Goal: Entertainment & Leisure: Consume media (video, audio)

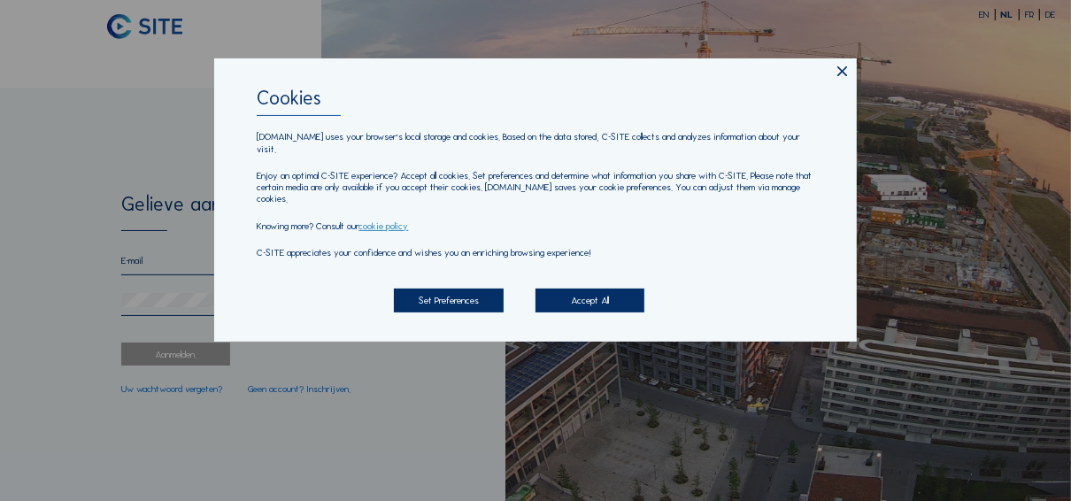
type input "fien.gryspeerdt@eutraco.eu"
click at [609, 297] on div "Accept All" at bounding box center [589, 301] width 109 height 24
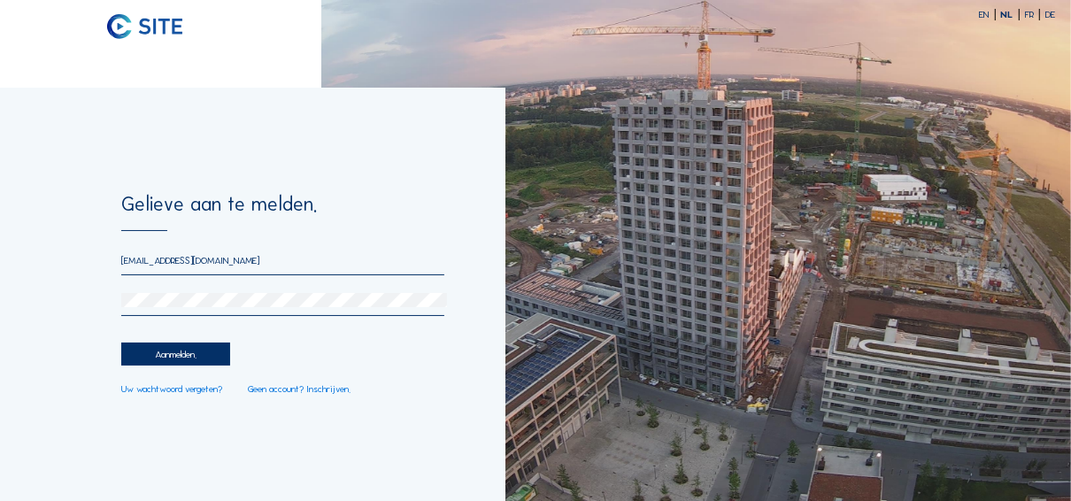
click at [182, 358] on div "Aanmelden." at bounding box center [175, 355] width 109 height 24
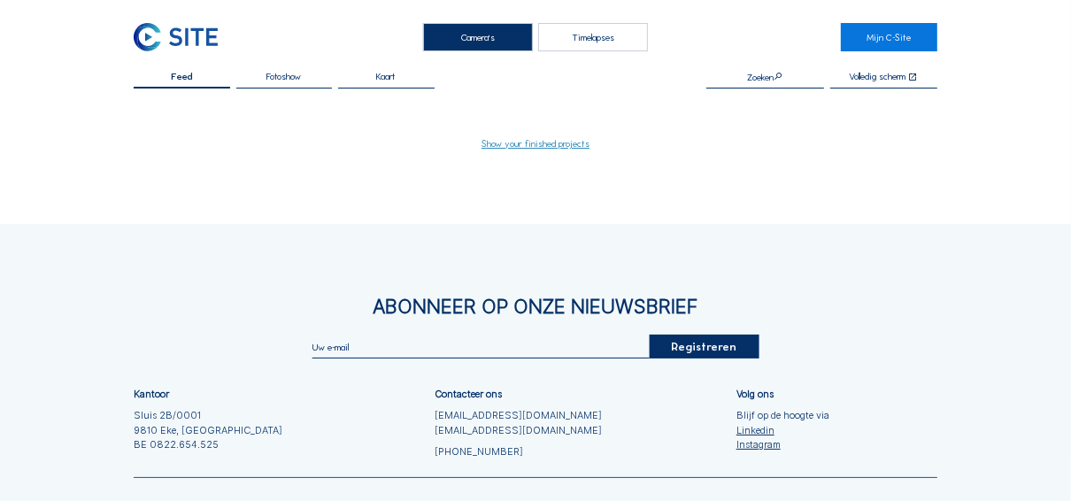
click at [620, 33] on div "Timelapses" at bounding box center [592, 37] width 109 height 28
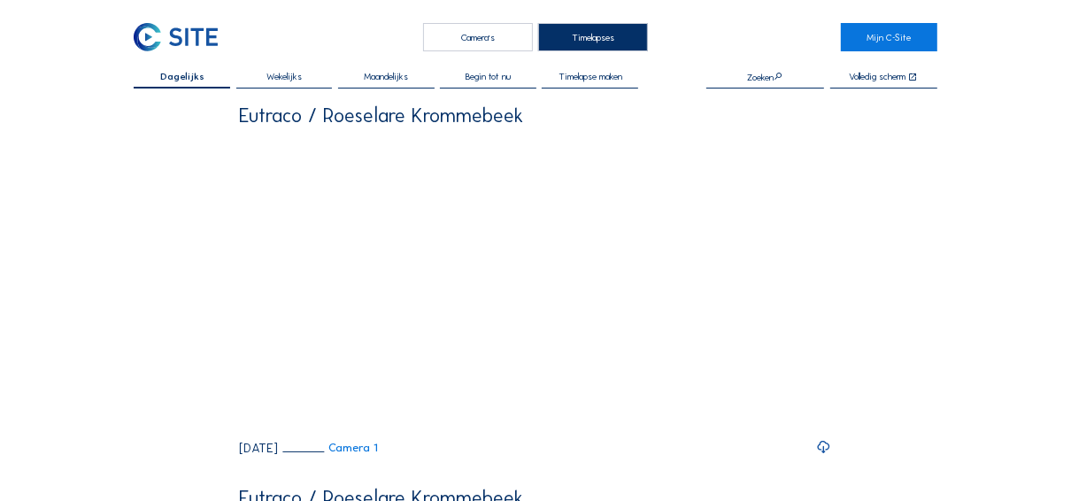
click at [484, 80] on span "Begin tot nu" at bounding box center [488, 77] width 45 height 10
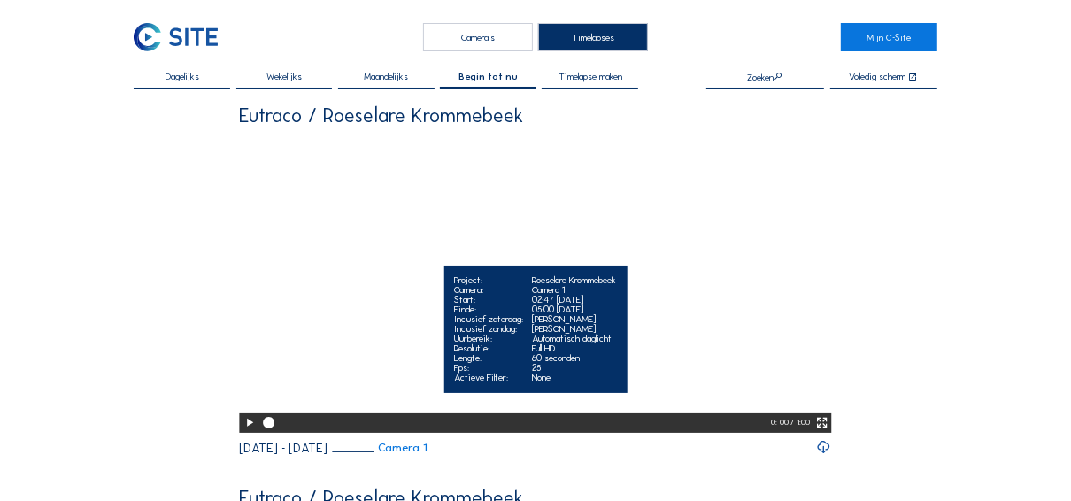
click at [246, 431] on icon at bounding box center [249, 422] width 13 height 17
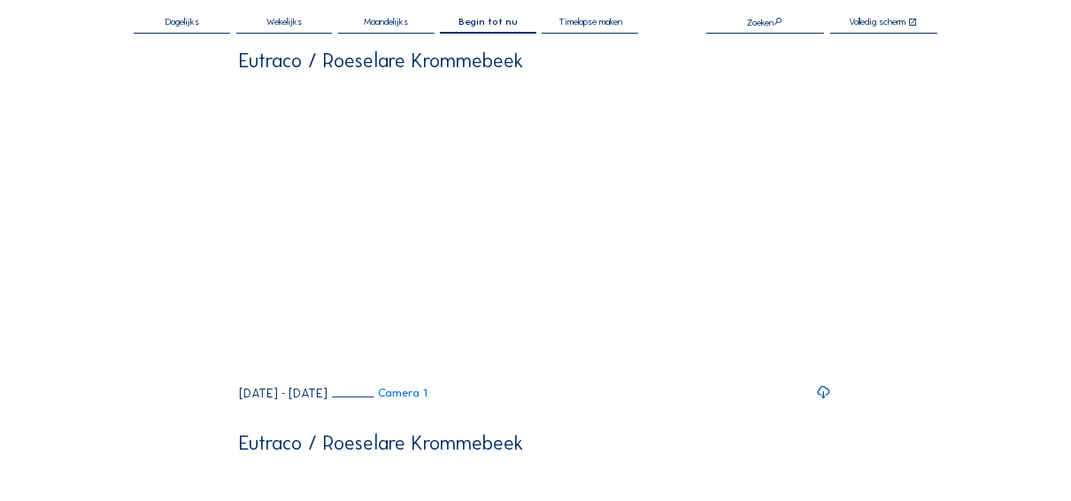
scroll to position [71, 0]
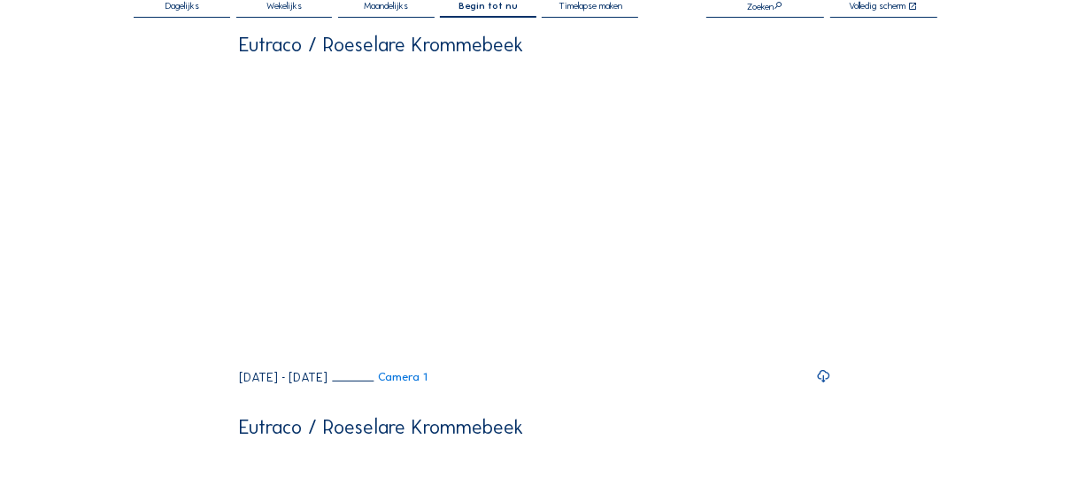
click at [827, 385] on icon at bounding box center [824, 376] width 15 height 18
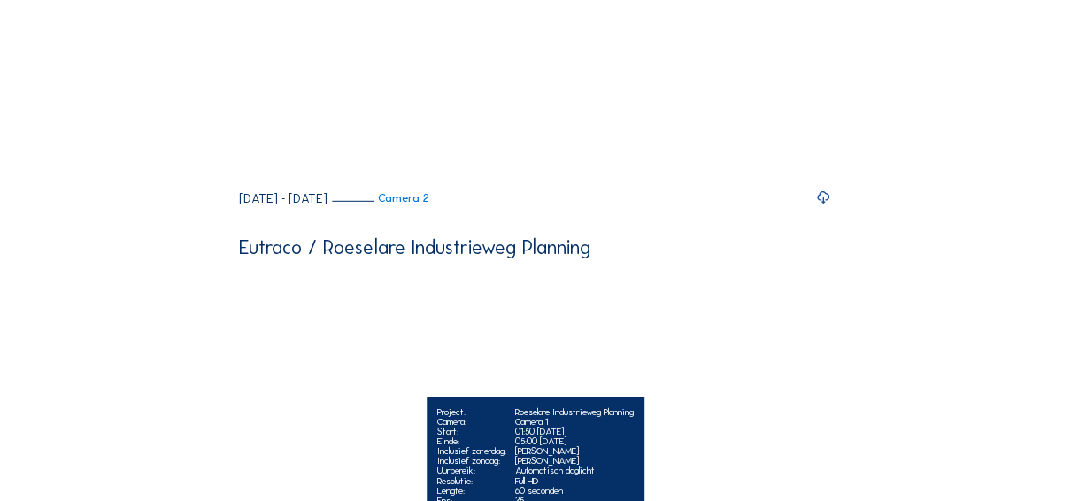
scroll to position [637, 0]
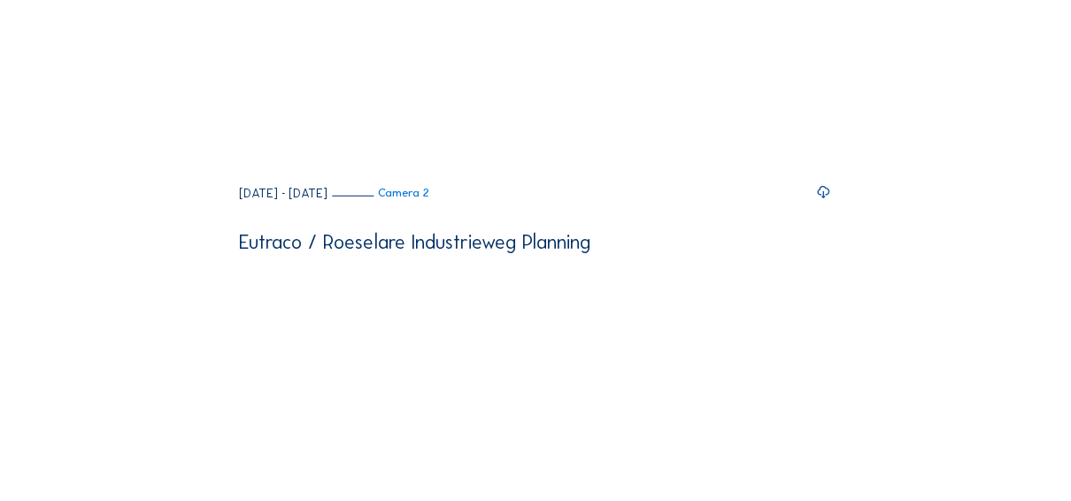
click at [828, 201] on icon at bounding box center [824, 192] width 15 height 18
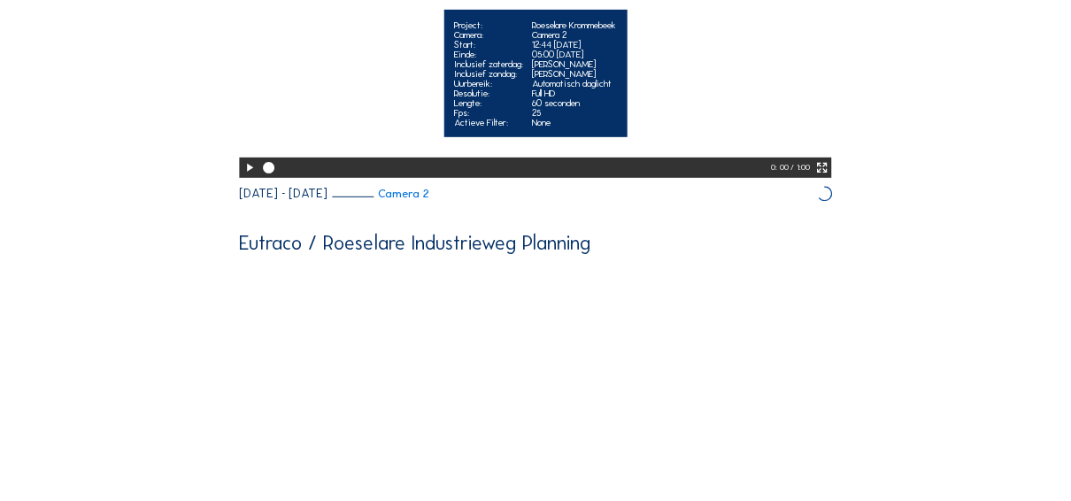
click at [250, 176] on icon at bounding box center [249, 167] width 13 height 17
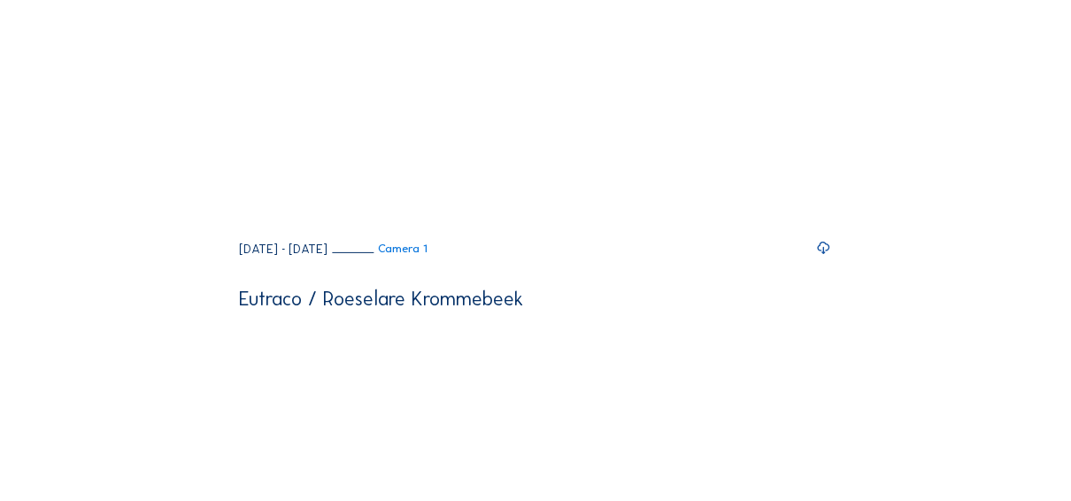
scroll to position [0, 0]
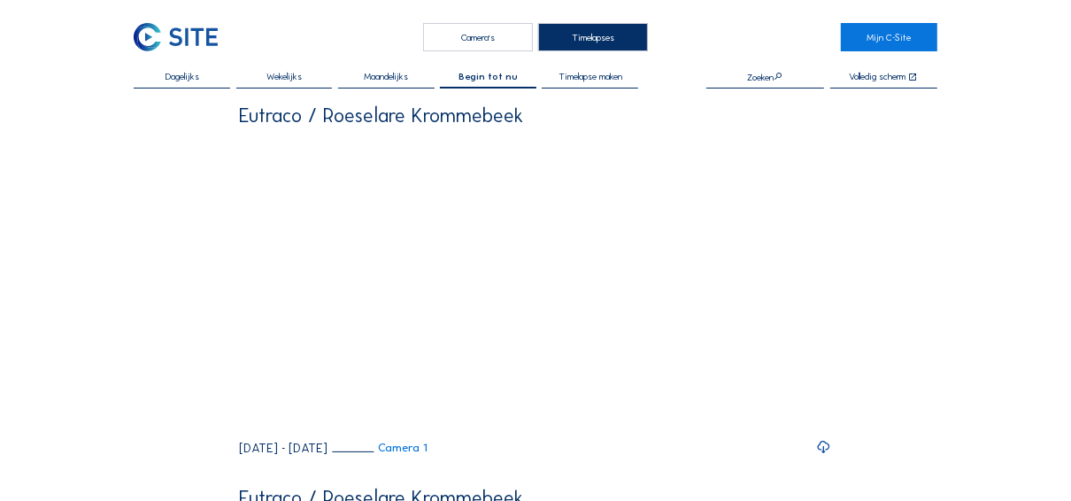
click at [266, 76] on div "Wekelijks" at bounding box center [284, 80] width 96 height 16
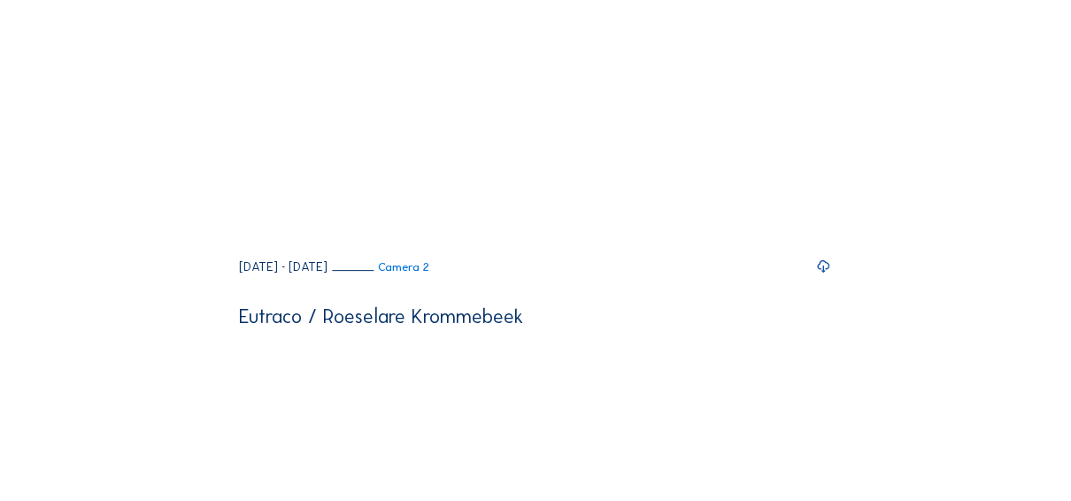
scroll to position [3823, 0]
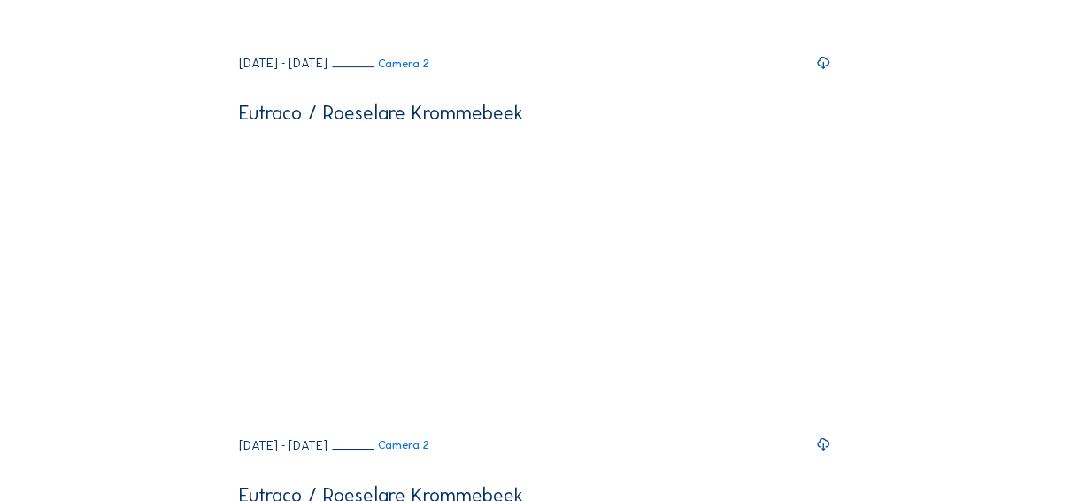
drag, startPoint x: 77, startPoint y: 96, endPoint x: 110, endPoint y: 75, distance: 38.6
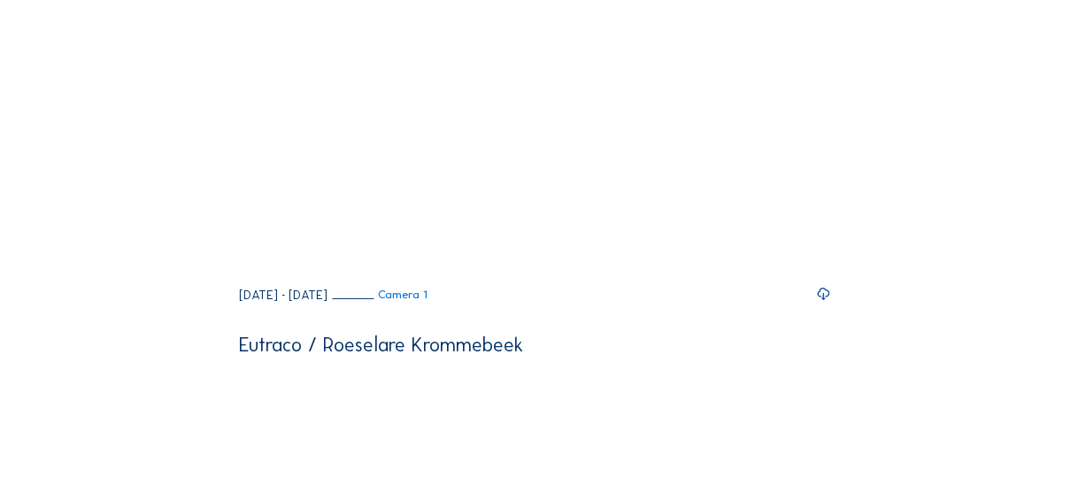
scroll to position [0, 0]
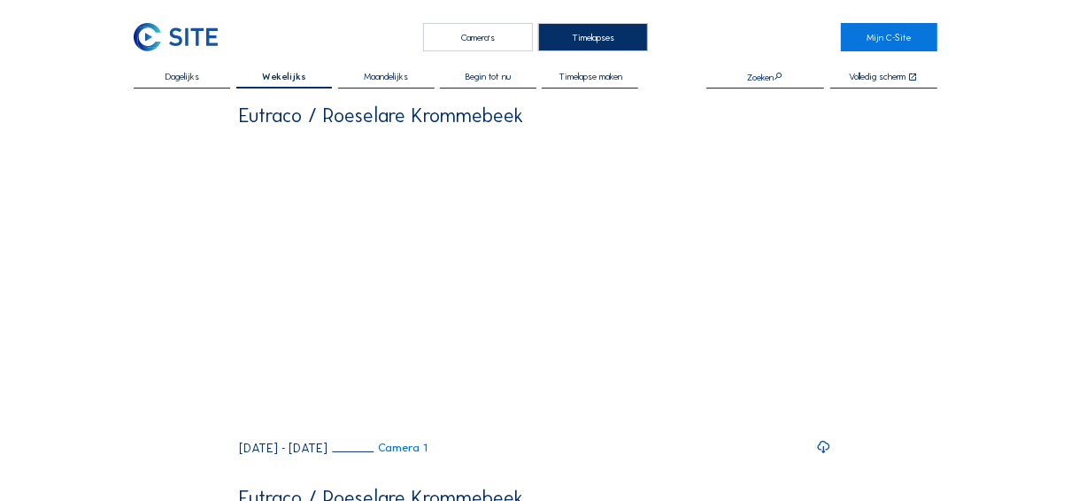
click at [503, 34] on div "Camera's" at bounding box center [477, 37] width 109 height 28
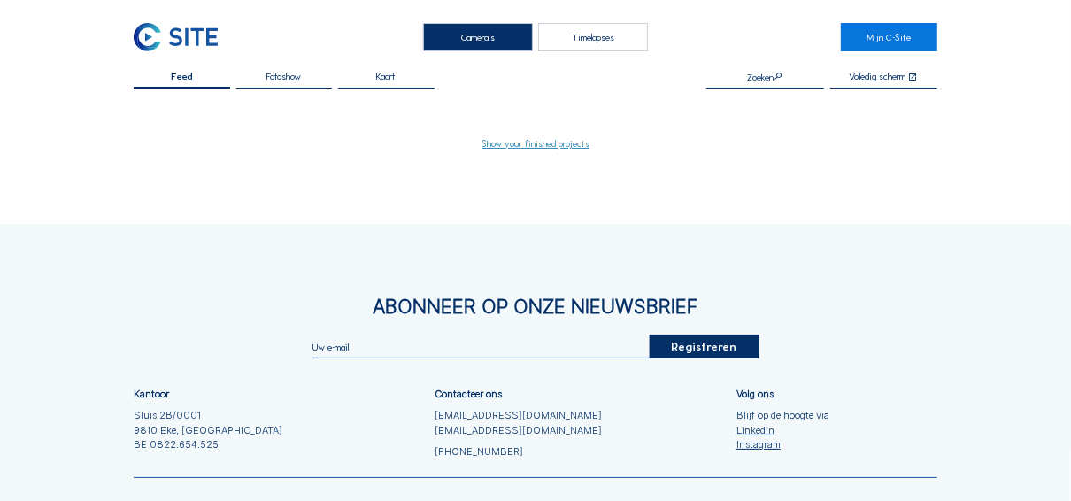
click at [509, 142] on link "Show your finished projects" at bounding box center [535, 144] width 108 height 10
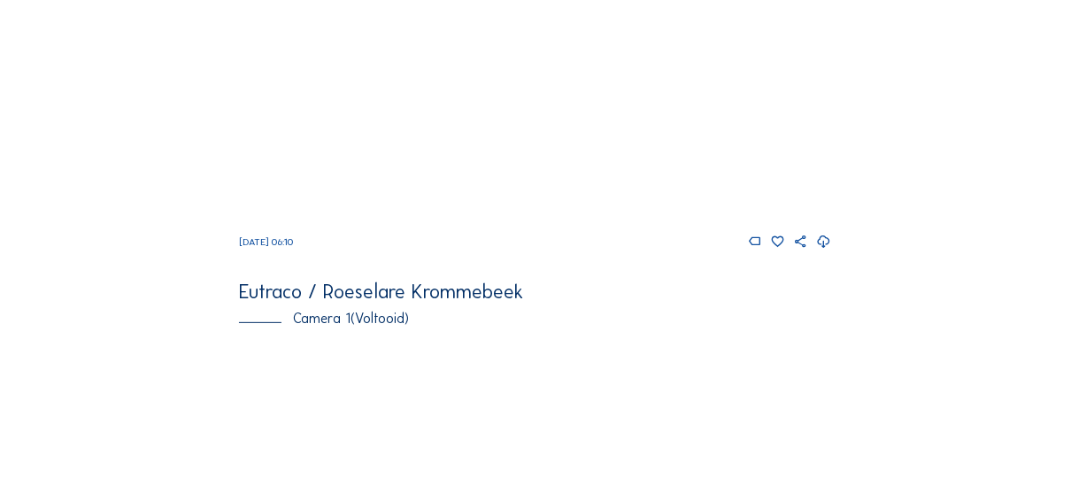
scroll to position [354, 0]
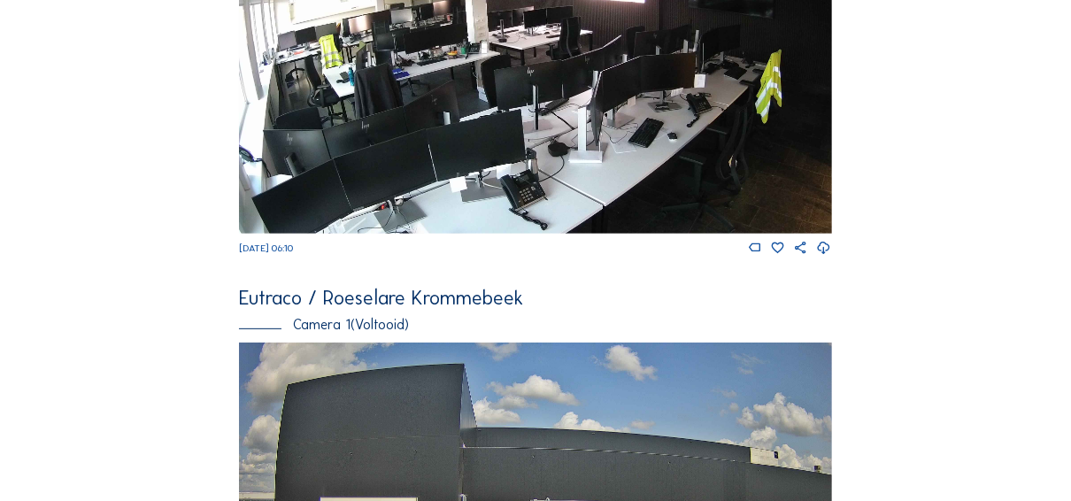
click at [415, 292] on div "Eutraco / Roeselare Krommebeek" at bounding box center [535, 298] width 592 height 19
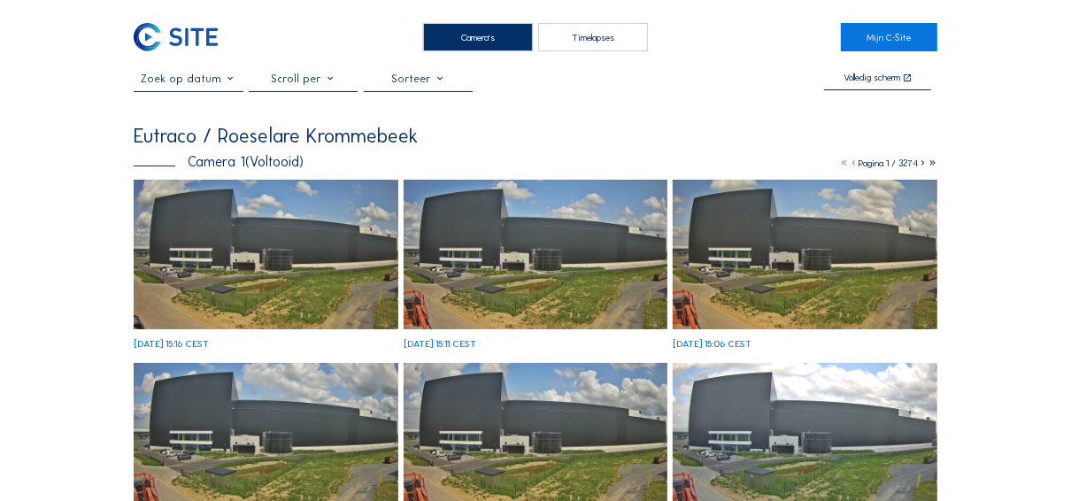
click at [577, 36] on div "Timelapses" at bounding box center [592, 37] width 109 height 28
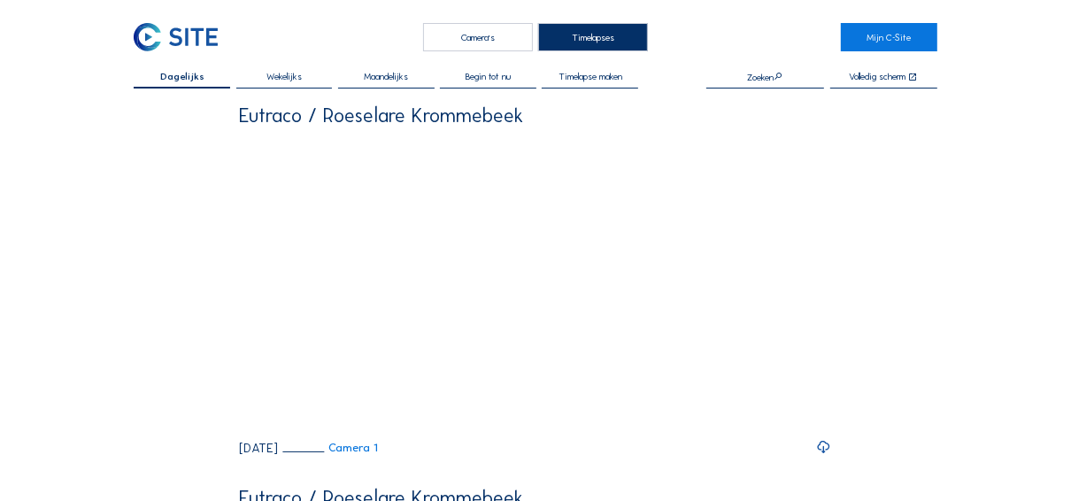
click at [272, 72] on span "Wekelijks" at bounding box center [283, 77] width 35 height 10
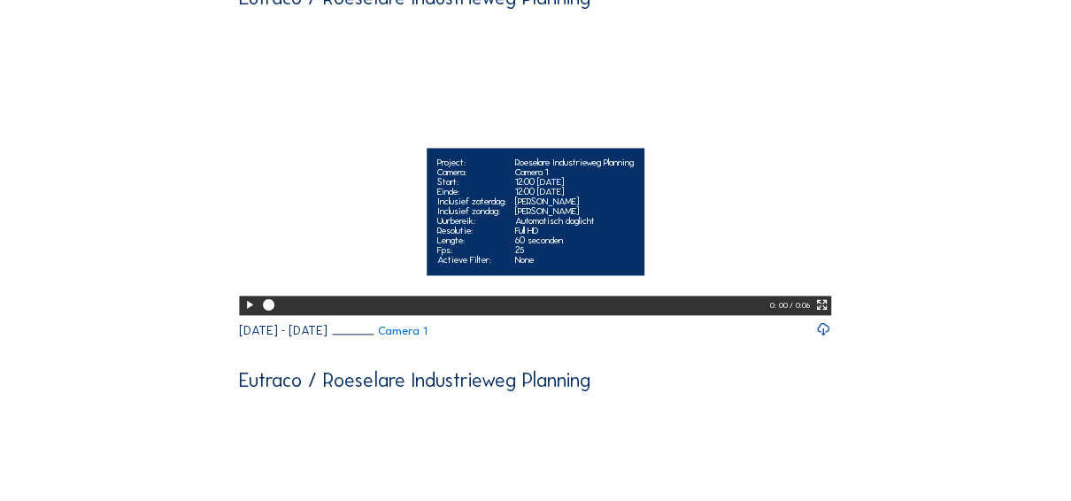
scroll to position [2407, 0]
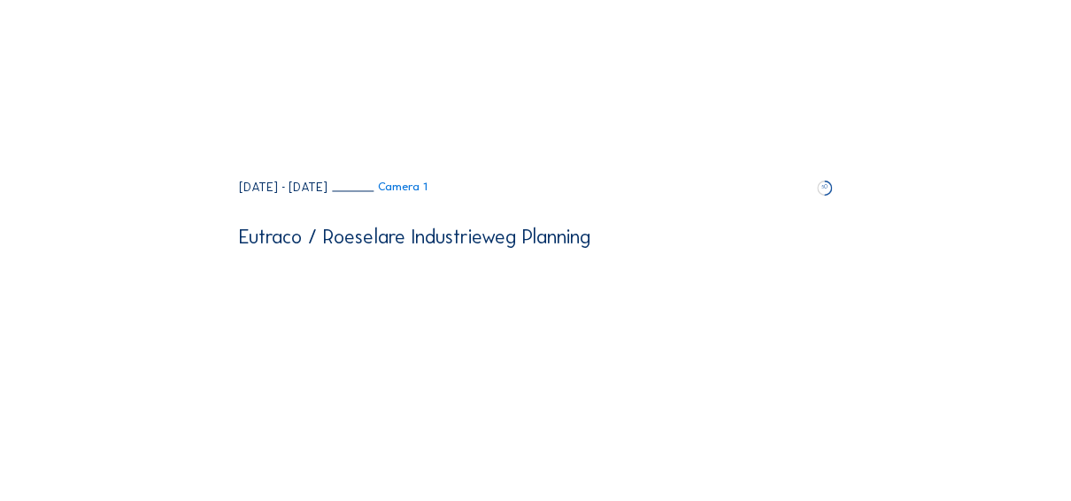
scroll to position [2124, 0]
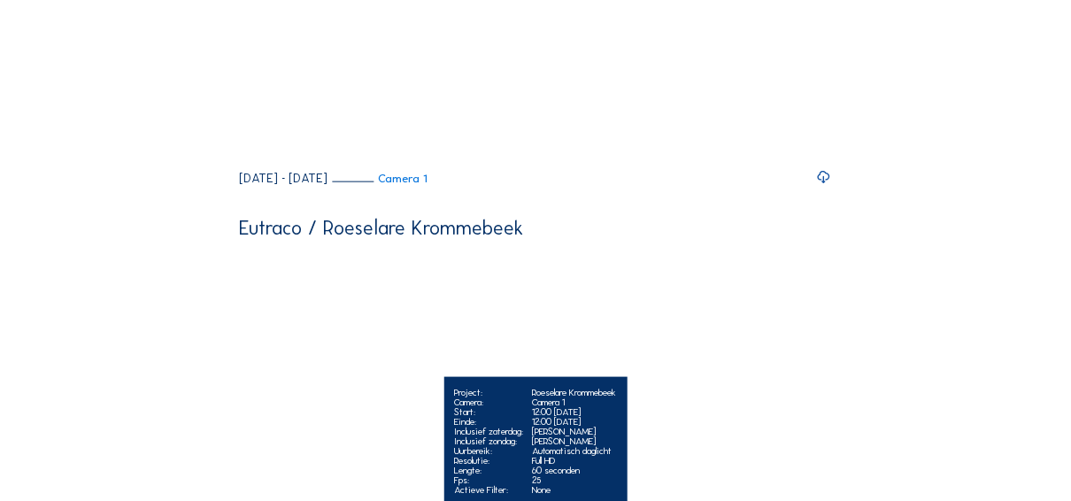
scroll to position [1345, 0]
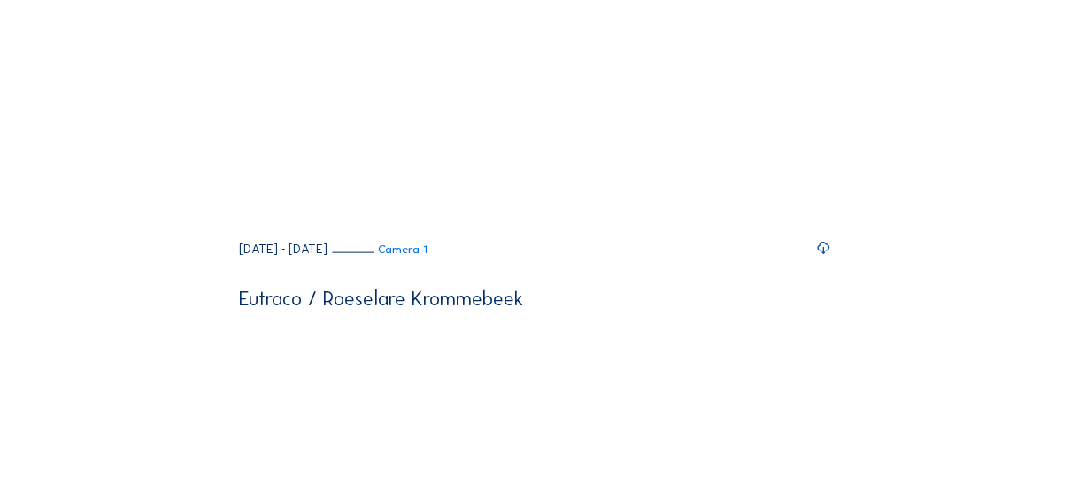
click at [824, 257] on icon at bounding box center [824, 248] width 15 height 18
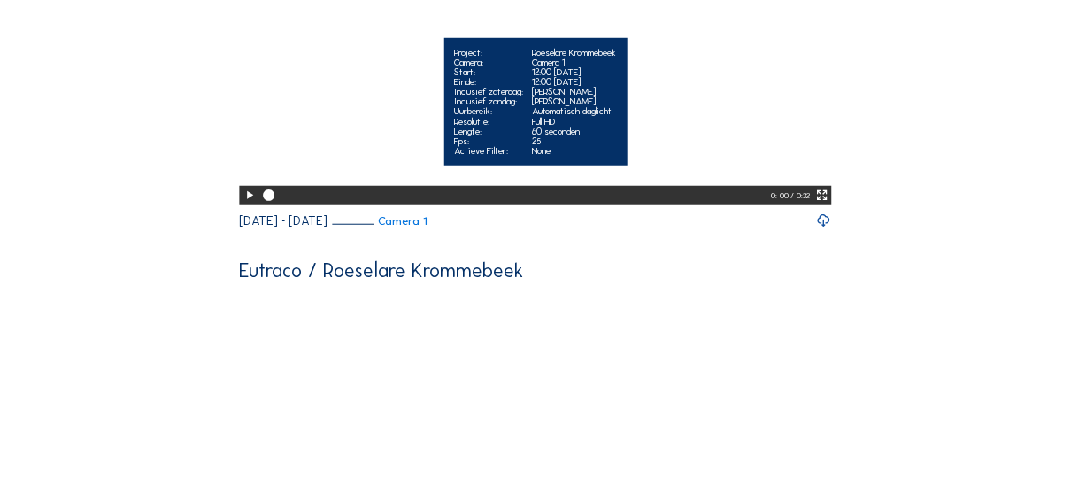
scroll to position [991, 0]
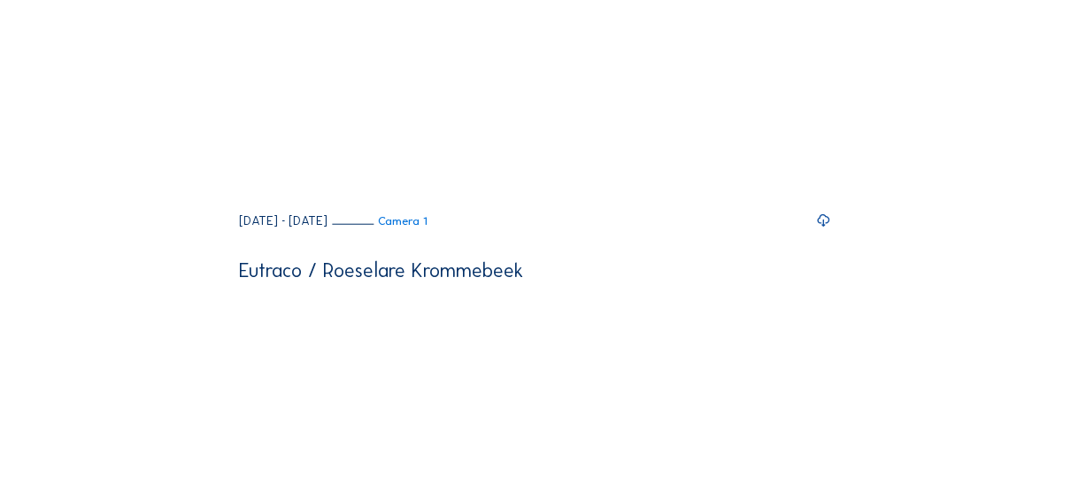
click at [822, 229] on icon at bounding box center [824, 221] width 15 height 18
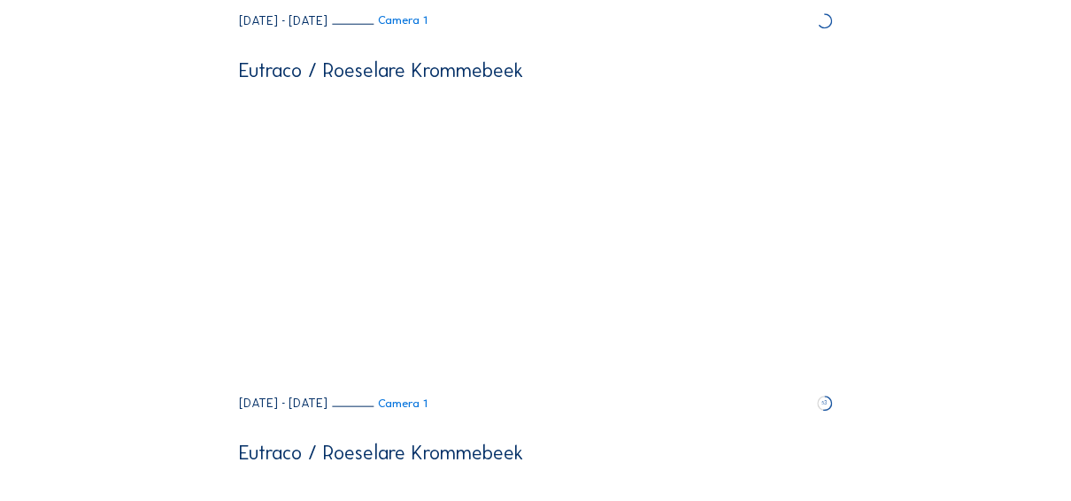
scroll to position [1204, 0]
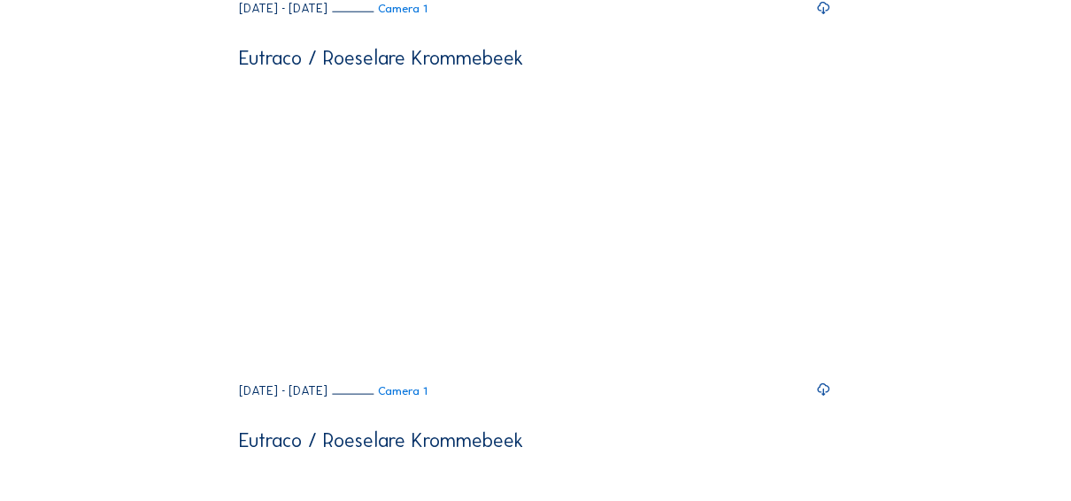
click at [573, 17] on div "Mo 30 Jun 2025 - Su 06 Jul 2025 Camera 1" at bounding box center [535, 9] width 592 height 16
click at [829, 17] on icon at bounding box center [824, 8] width 15 height 18
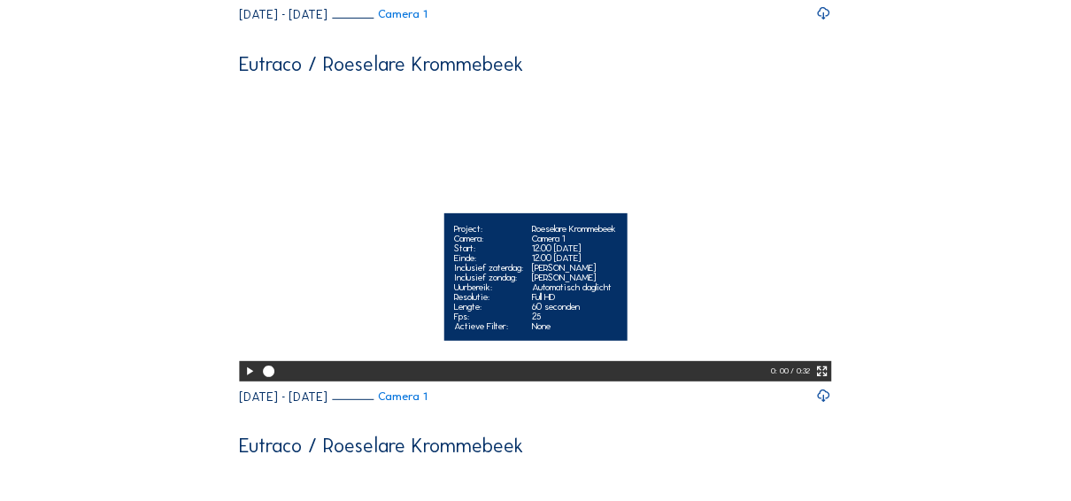
scroll to position [566, 0]
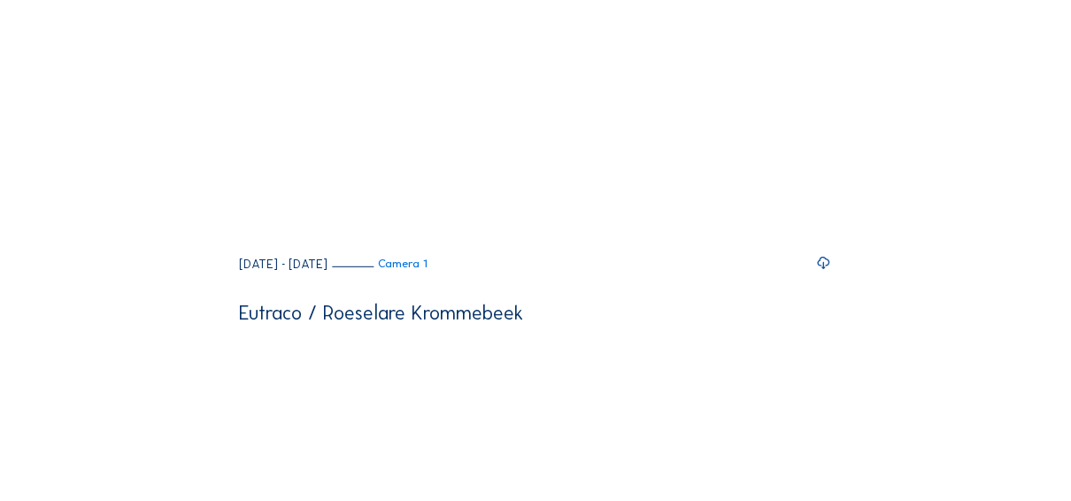
click at [828, 272] on icon at bounding box center [824, 263] width 15 height 18
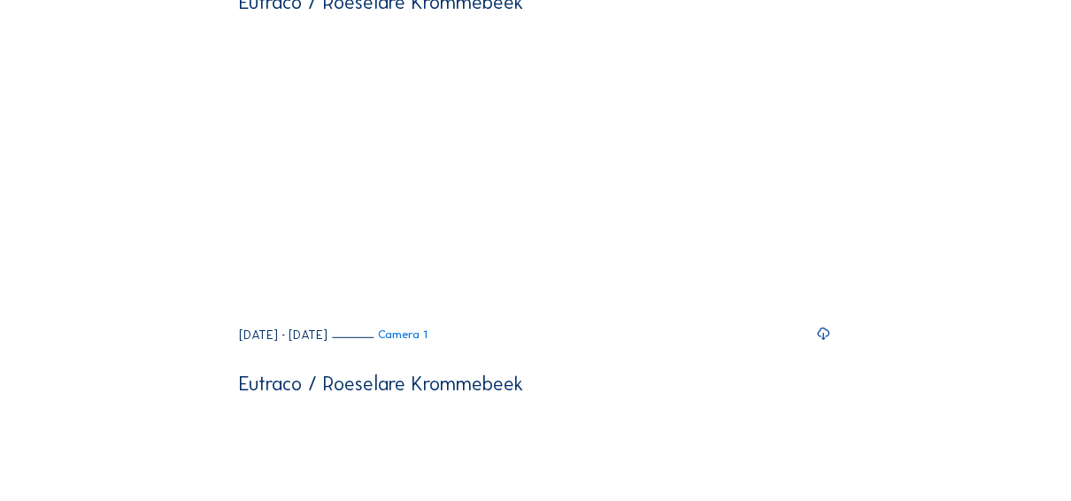
click at [828, 343] on icon at bounding box center [824, 334] width 15 height 18
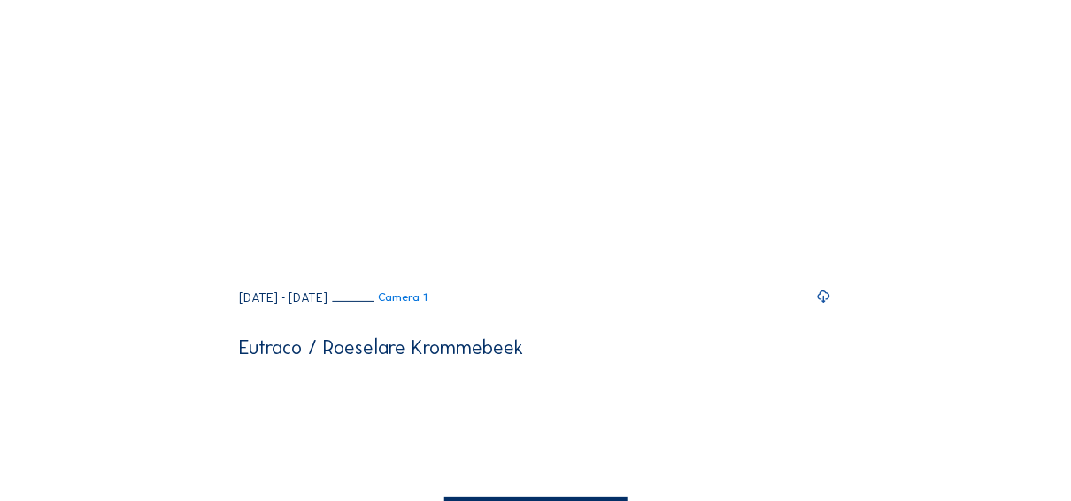
scroll to position [142, 0]
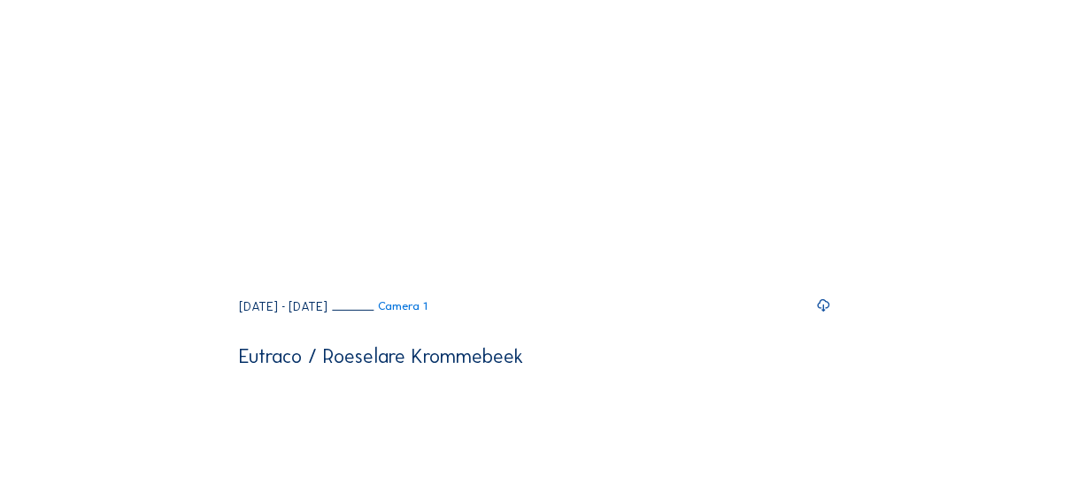
click at [824, 314] on icon at bounding box center [824, 305] width 15 height 18
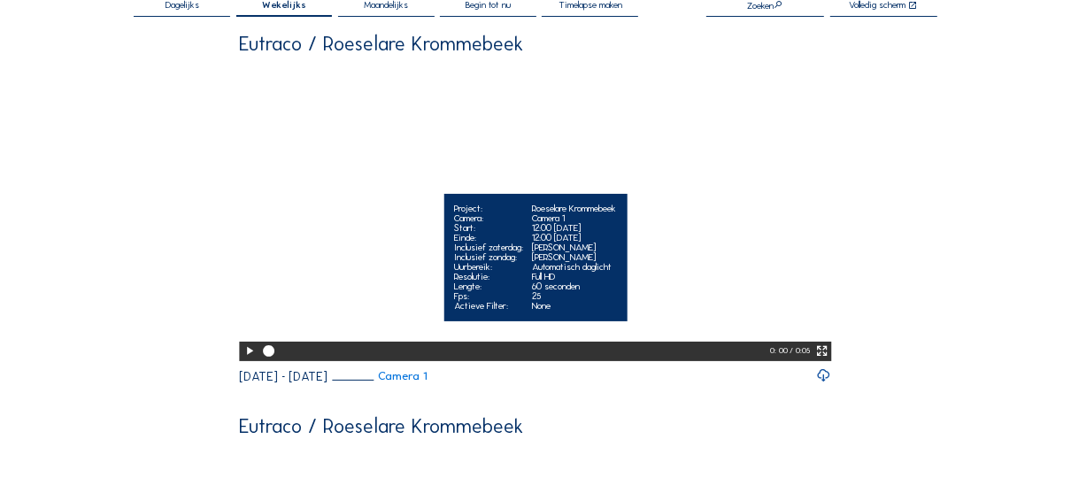
scroll to position [0, 0]
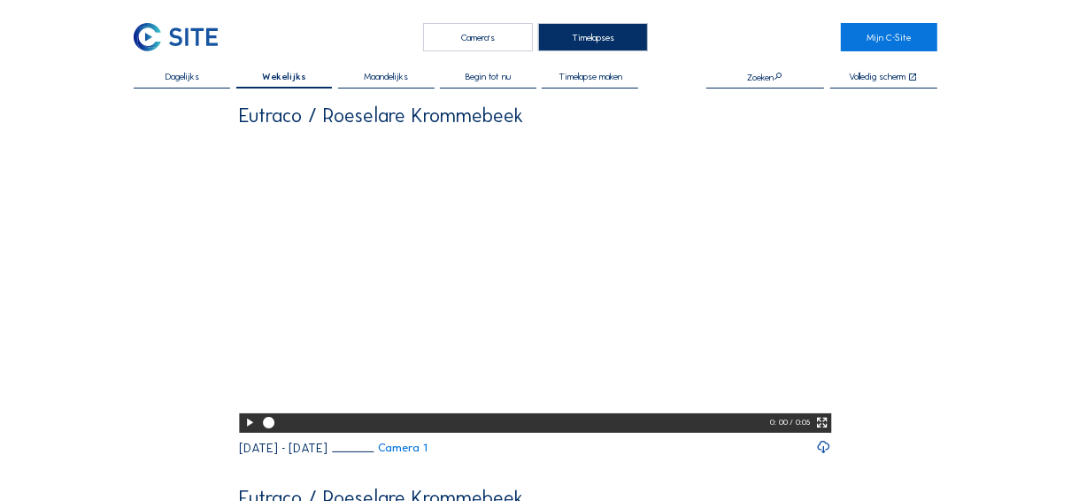
click at [867, 39] on link "Mijn C-Site" at bounding box center [889, 37] width 96 height 28
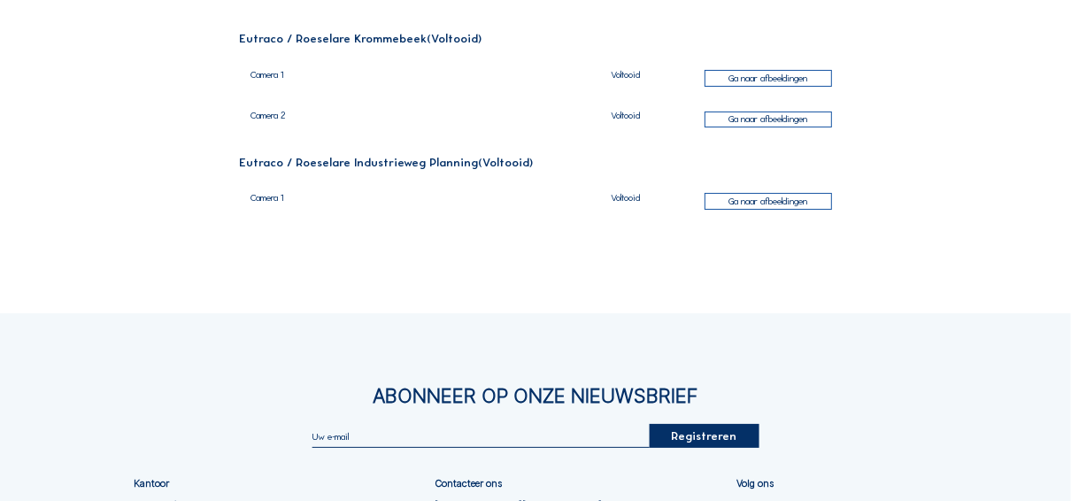
scroll to position [142, 0]
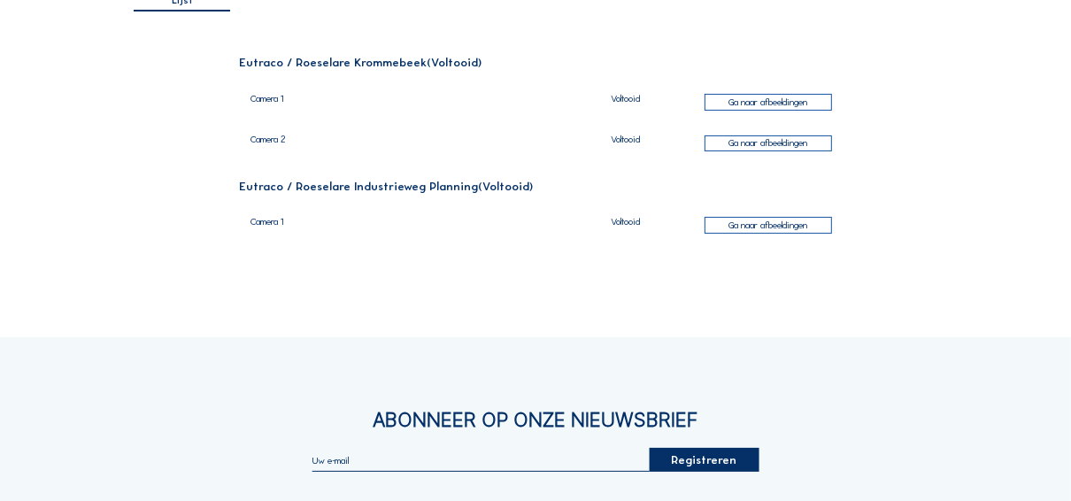
click at [769, 103] on div "Ga naar afbeeldingen" at bounding box center [768, 102] width 127 height 17
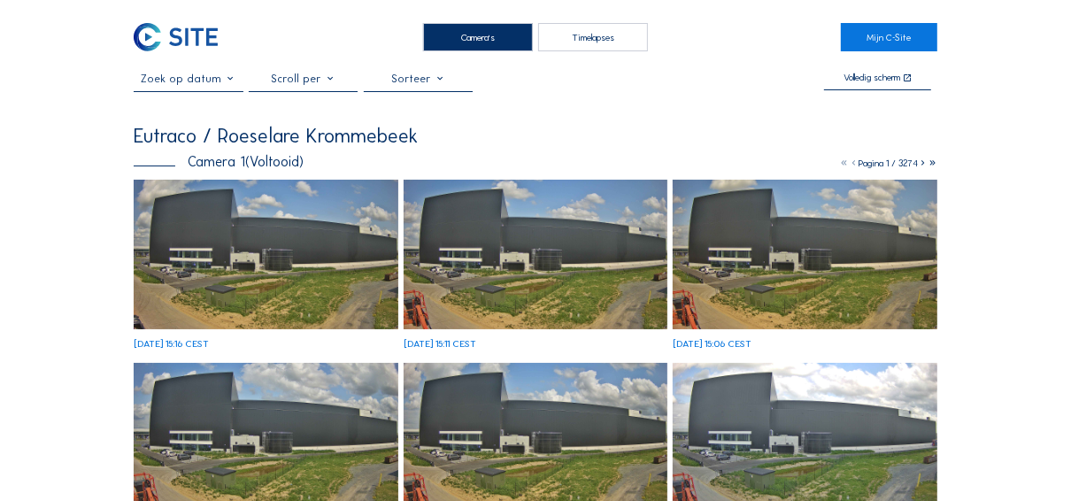
click at [574, 41] on div "Timelapses" at bounding box center [592, 37] width 109 height 28
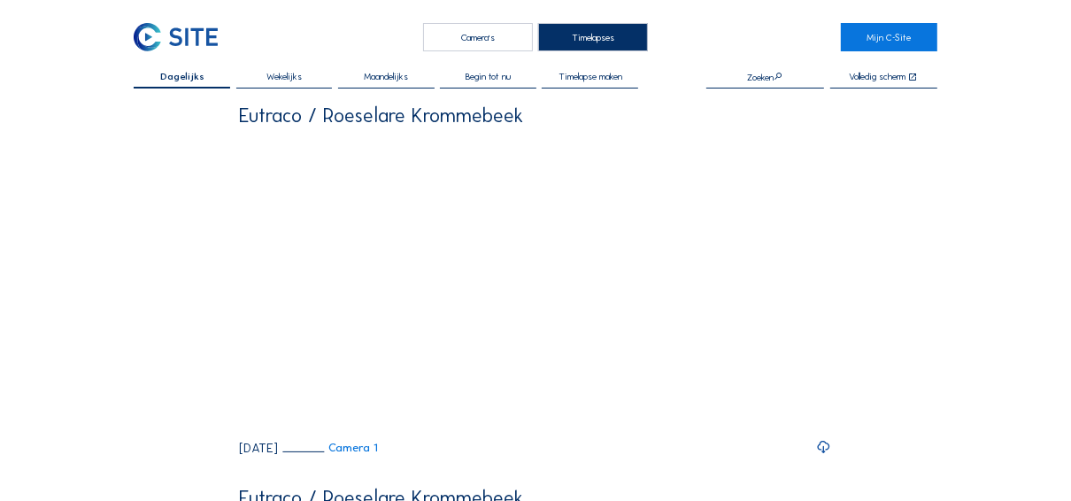
click at [296, 83] on div "Wekelijks" at bounding box center [284, 80] width 96 height 16
click at [489, 120] on div "Eutraco / Roeselare Krommebeek" at bounding box center [381, 115] width 284 height 19
click at [490, 120] on div "Eutraco / Roeselare Krommebeek" at bounding box center [381, 115] width 284 height 19
drag, startPoint x: 490, startPoint y: 120, endPoint x: 650, endPoint y: 102, distance: 160.4
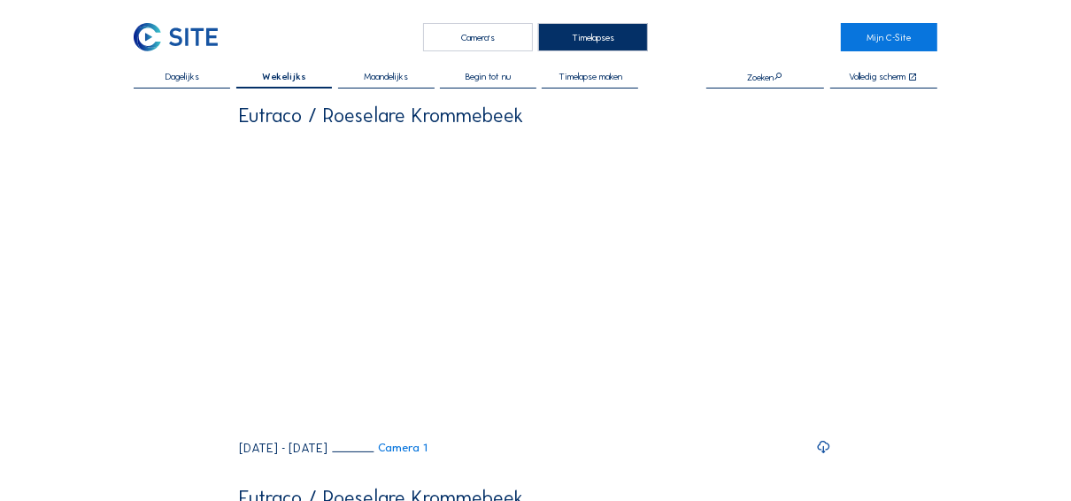
click at [748, 81] on input "text" at bounding box center [765, 77] width 118 height 11
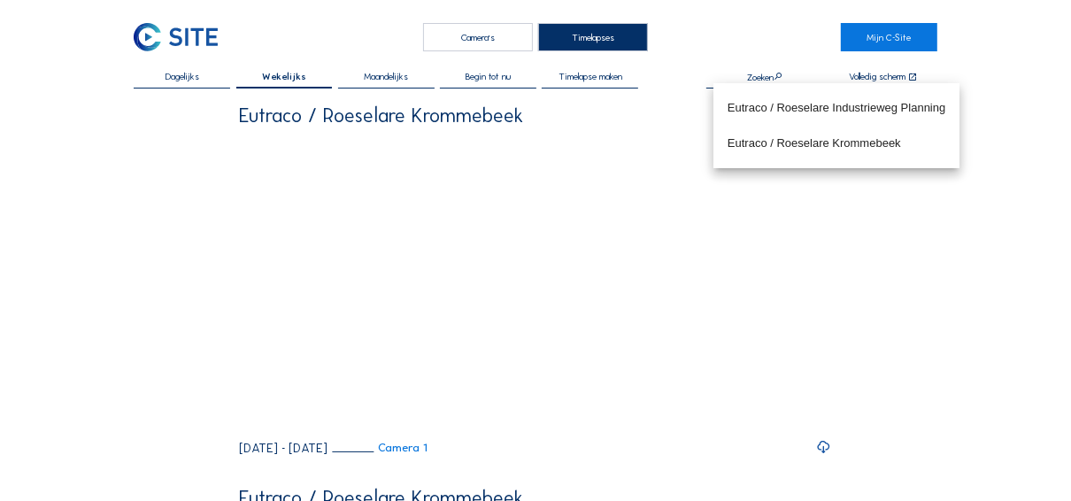
click at [769, 72] on input "text" at bounding box center [765, 77] width 118 height 11
click at [769, 77] on input "text" at bounding box center [765, 77] width 118 height 11
click at [790, 77] on input "text" at bounding box center [765, 77] width 118 height 11
click at [695, 81] on div "Dagelijks Wekelijks Maandelijks Begin tot nu Timelapse maken Zoeken Volledig sc…" at bounding box center [536, 80] width 804 height 17
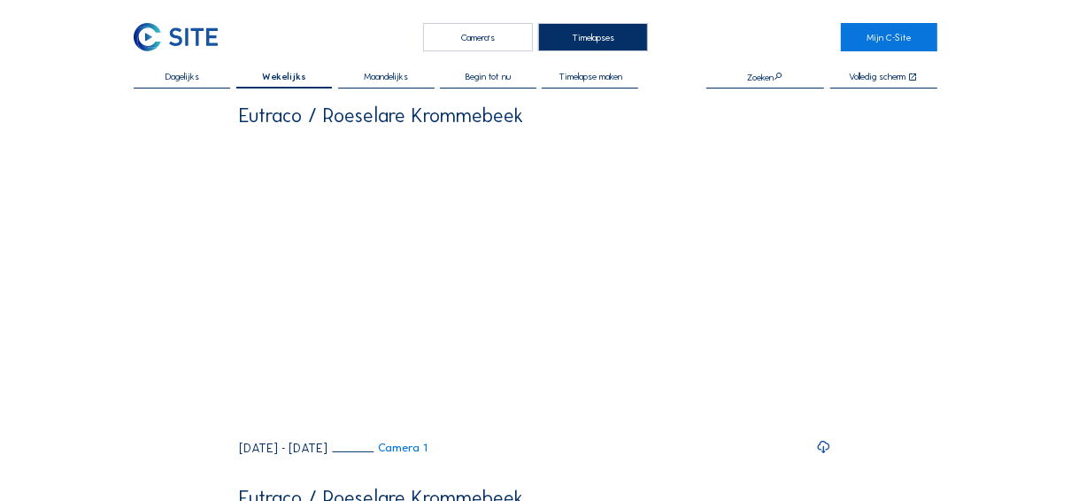
click at [758, 82] on div "Zoeken" at bounding box center [765, 77] width 36 height 11
click at [796, 78] on input "text" at bounding box center [765, 77] width 118 height 11
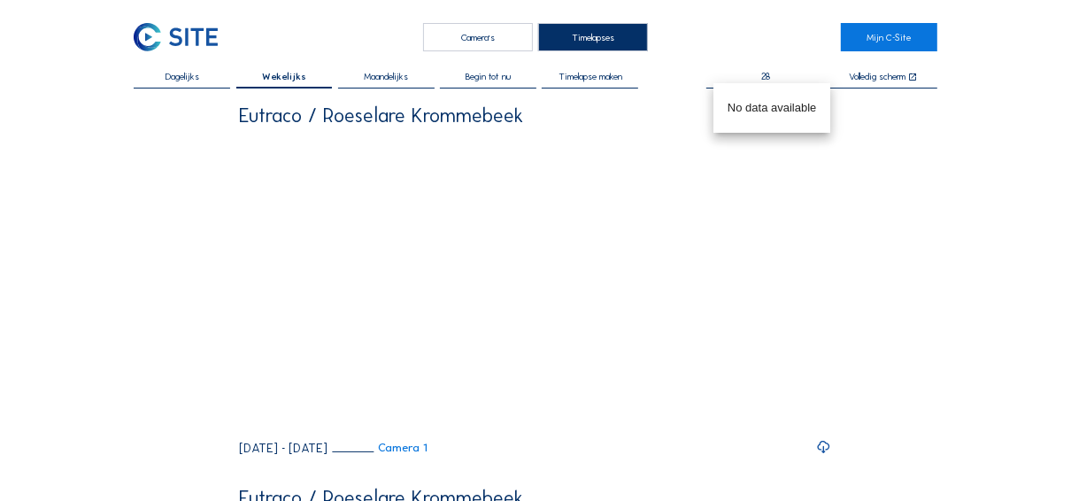
type input "2"
type input "M"
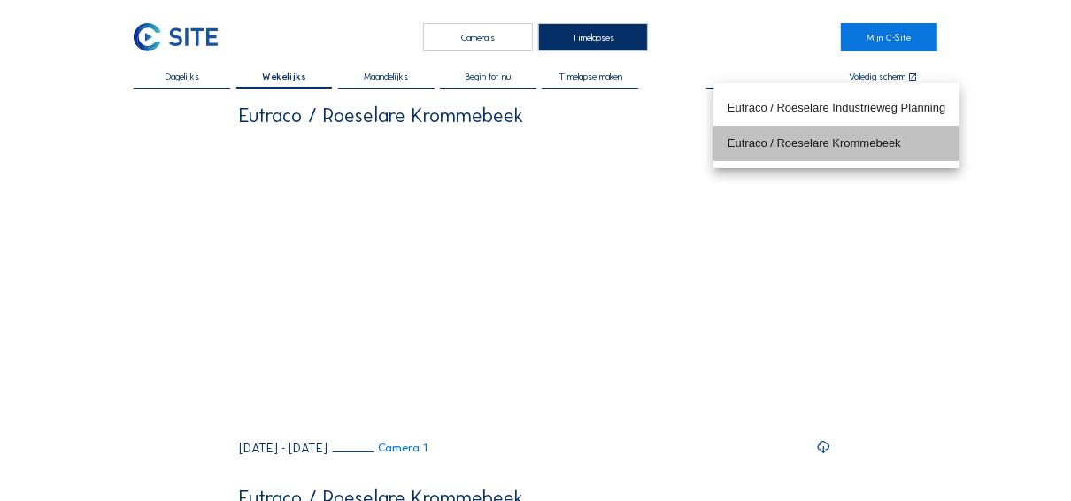
click at [828, 142] on div "Eutraco / Roeselare Krommebeek" at bounding box center [837, 143] width 218 height 14
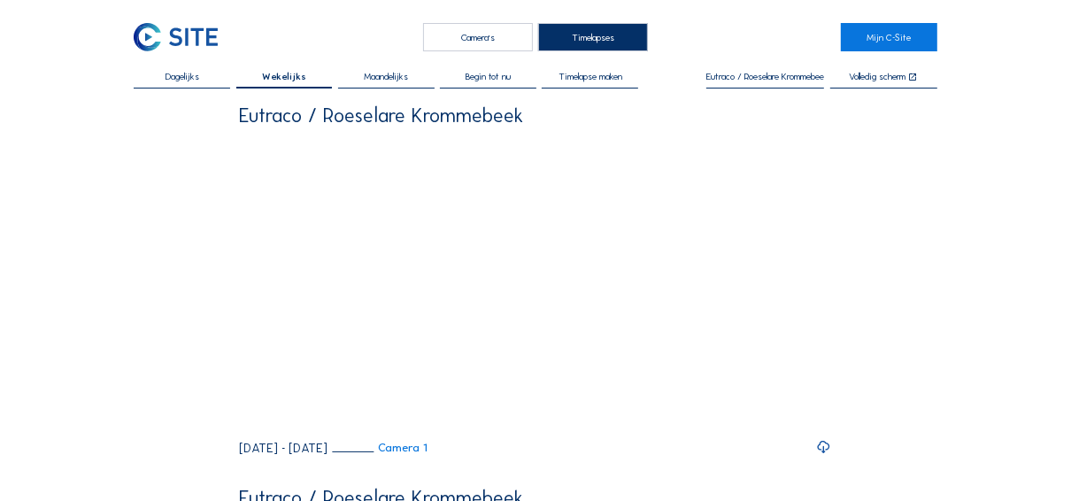
type input "Eutraco / Roeselare Krommebeek"
click at [188, 37] on img at bounding box center [176, 37] width 84 height 28
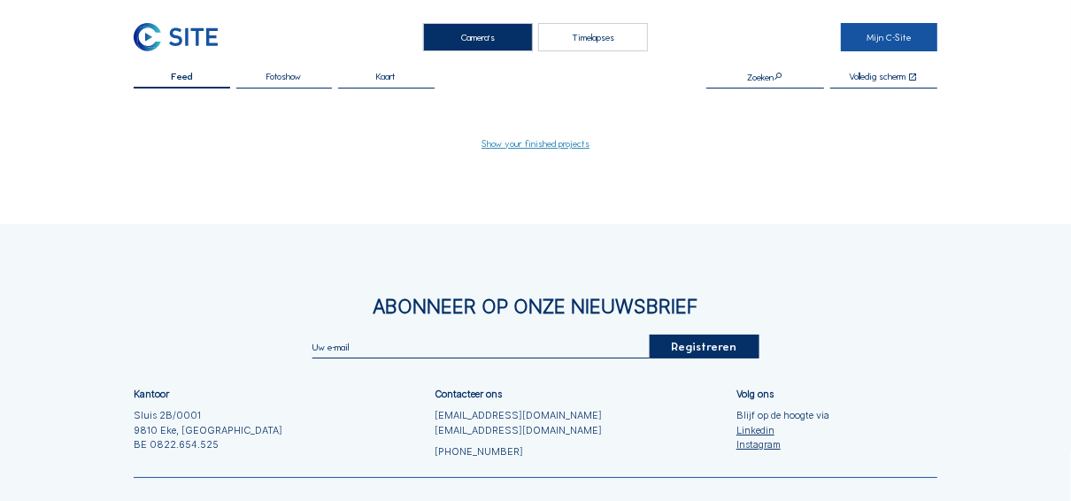
click at [899, 28] on link "Mijn C-Site" at bounding box center [889, 37] width 96 height 28
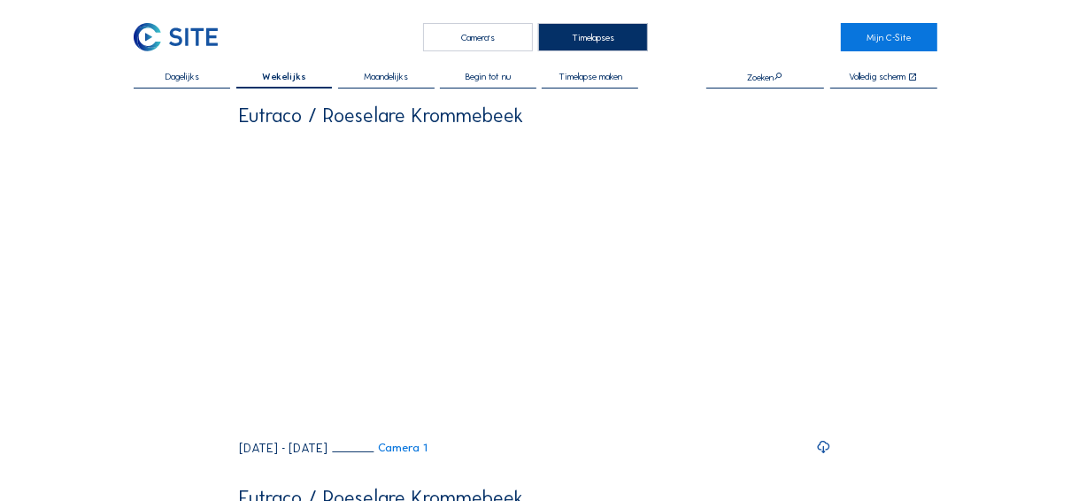
click at [284, 77] on span "Wekelijks" at bounding box center [284, 77] width 44 height 10
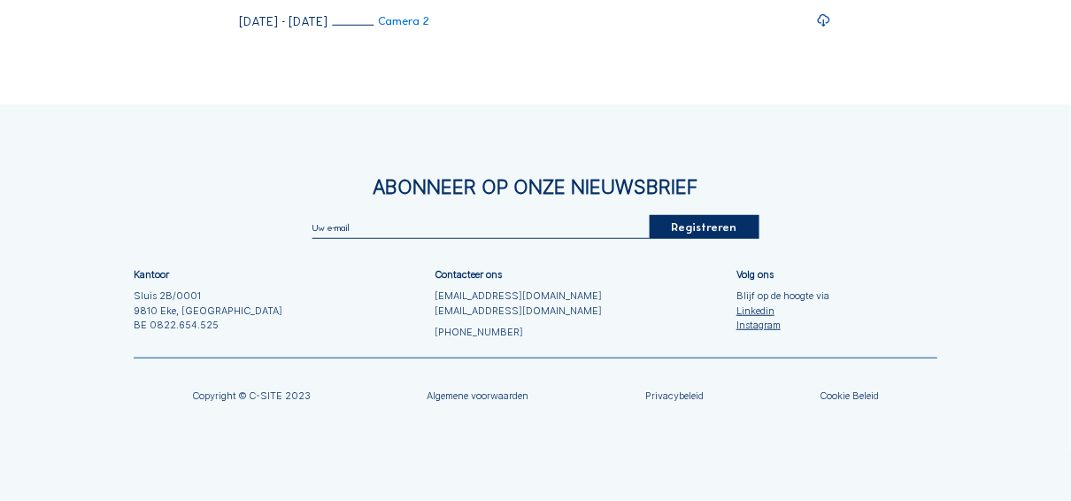
scroll to position [5970, 0]
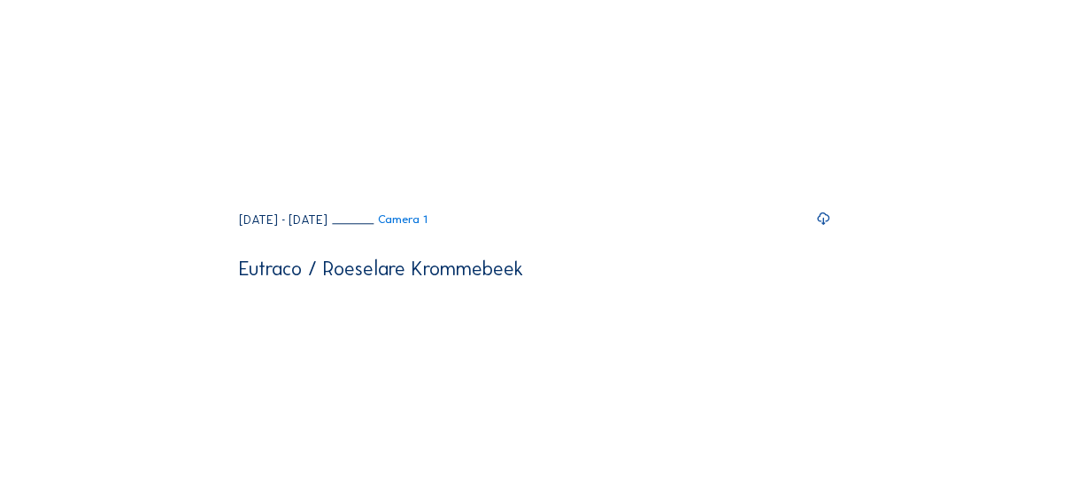
scroll to position [3257, 0]
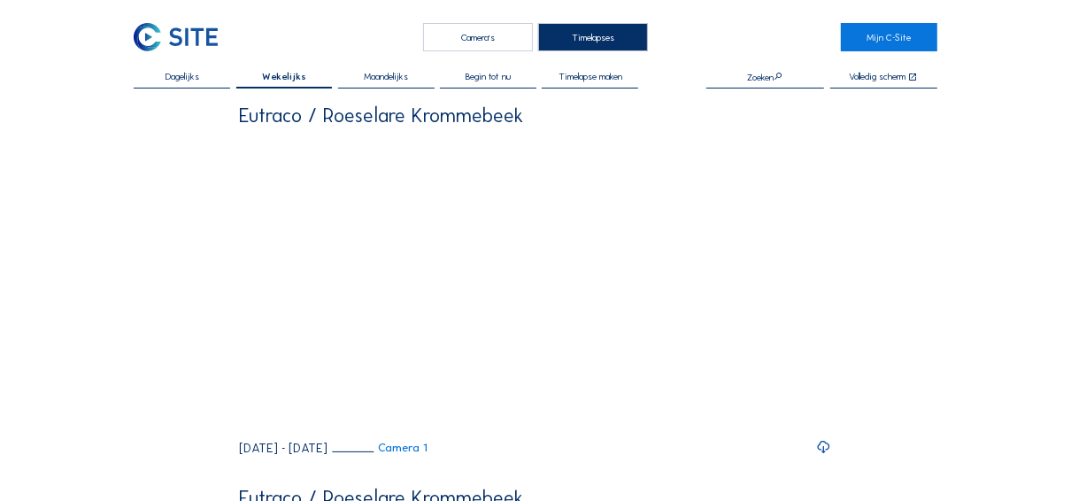
click at [408, 81] on span "Maandelijks" at bounding box center [386, 77] width 44 height 10
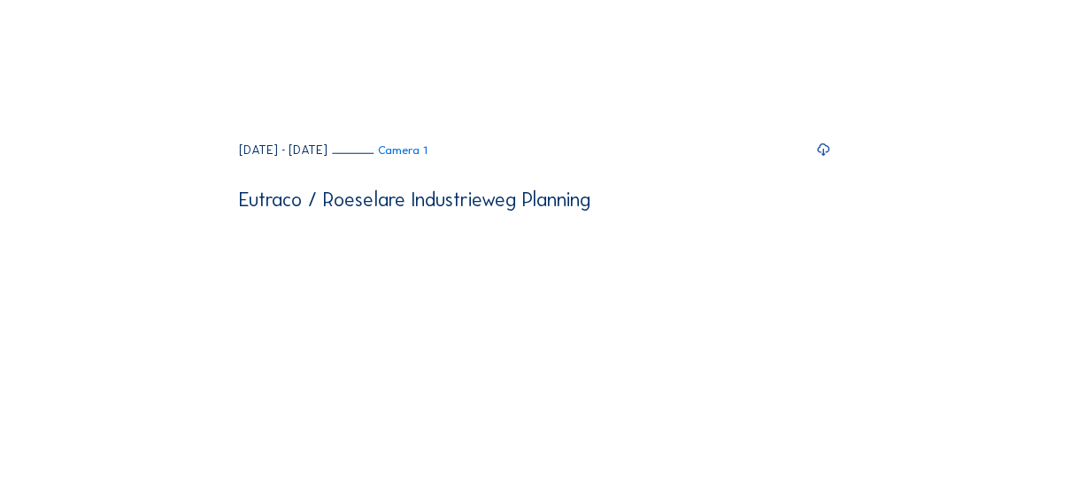
scroll to position [1062, 0]
click at [826, 158] on icon at bounding box center [824, 150] width 15 height 18
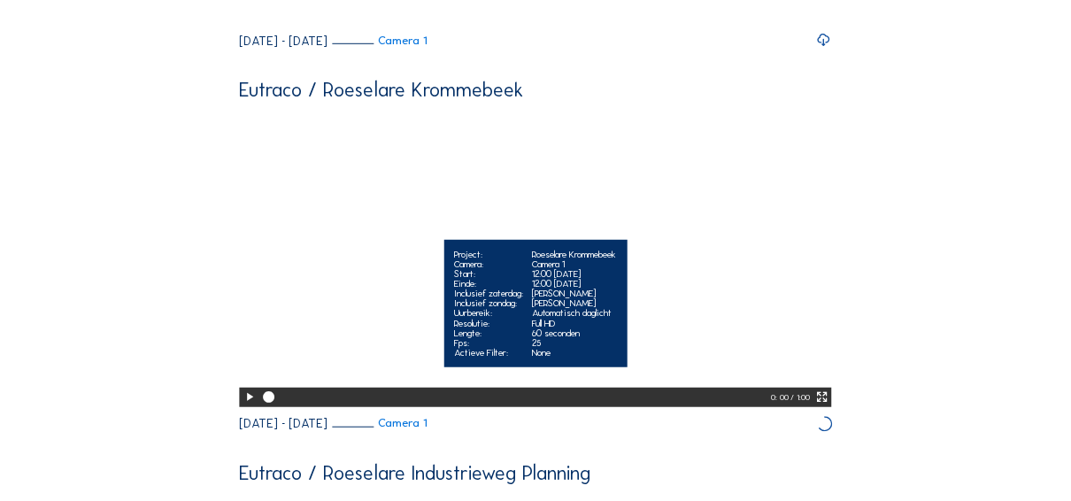
scroll to position [779, 0]
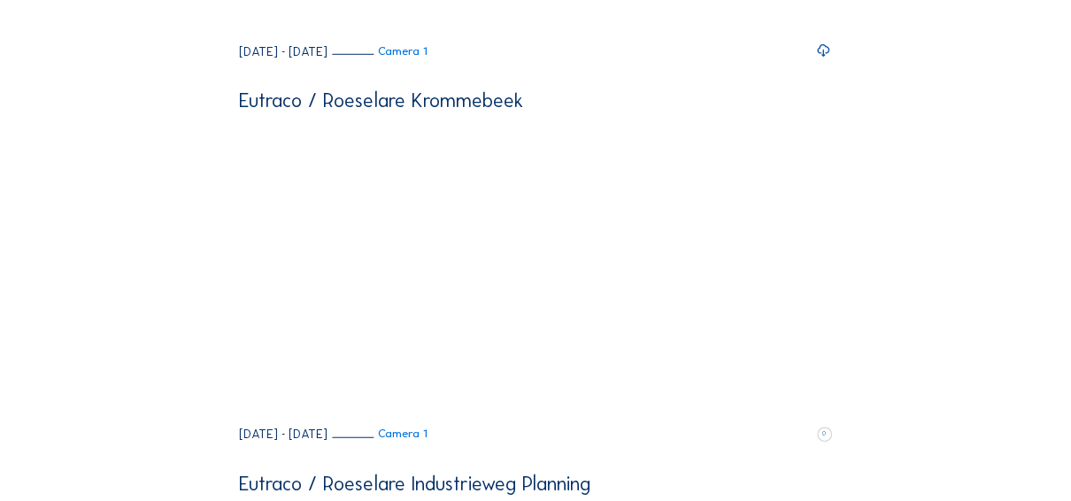
click at [828, 59] on icon at bounding box center [824, 51] width 15 height 18
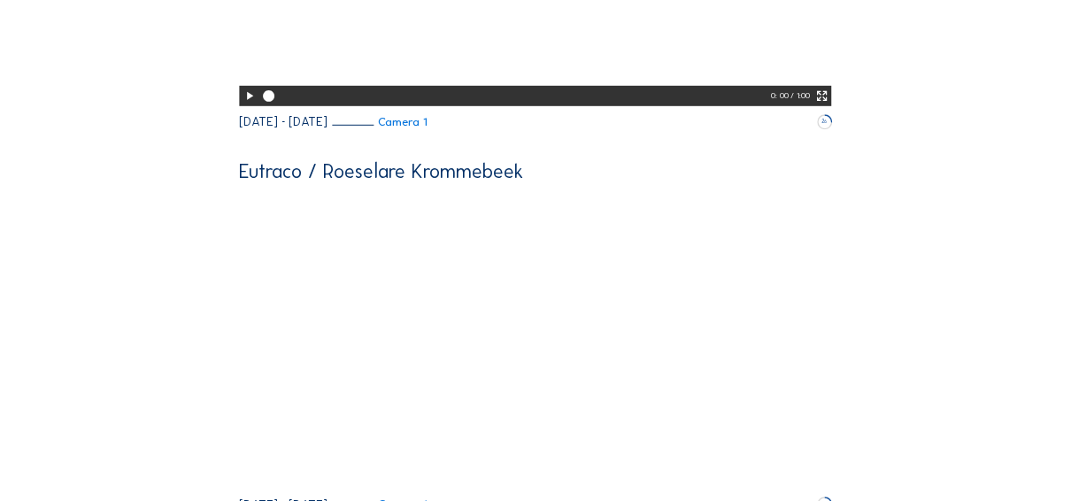
scroll to position [850, 0]
